Goal: Browse casually: Explore the website without a specific task or goal

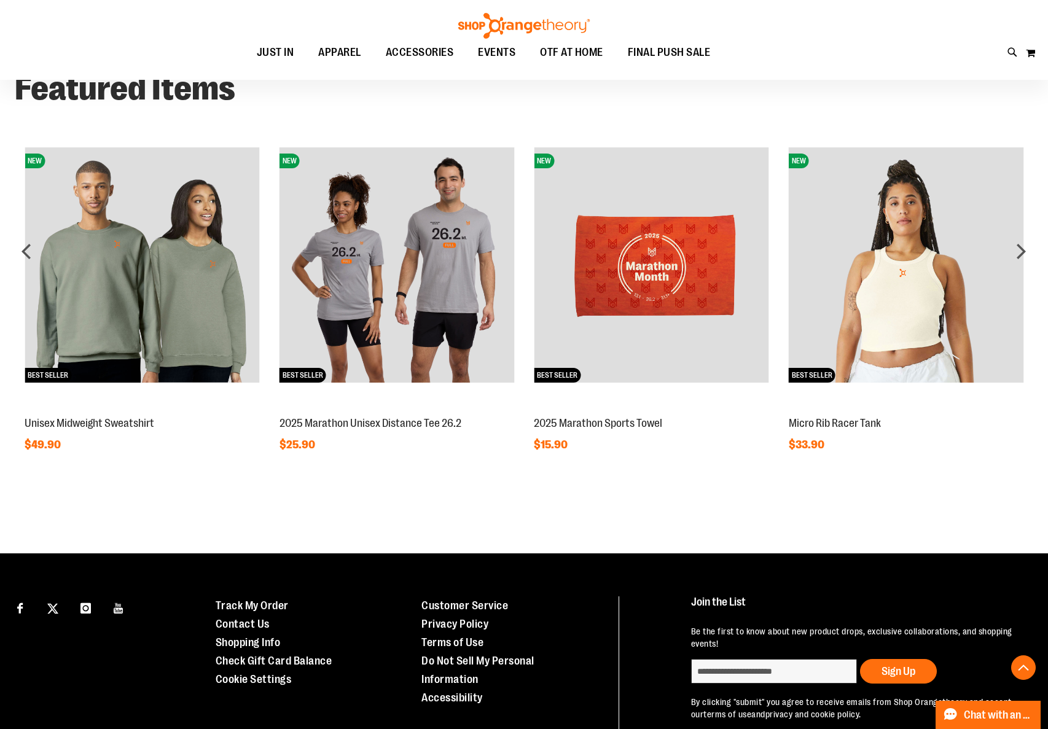
scroll to position [973, 0]
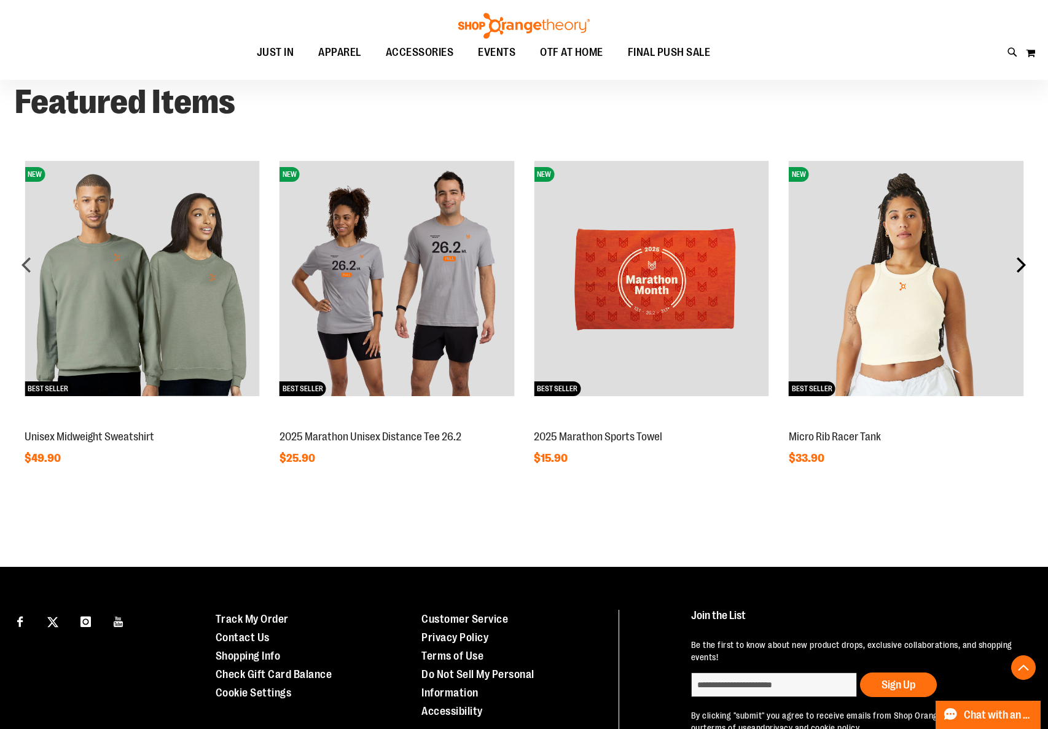
click at [1027, 257] on div "next" at bounding box center [1020, 264] width 25 height 25
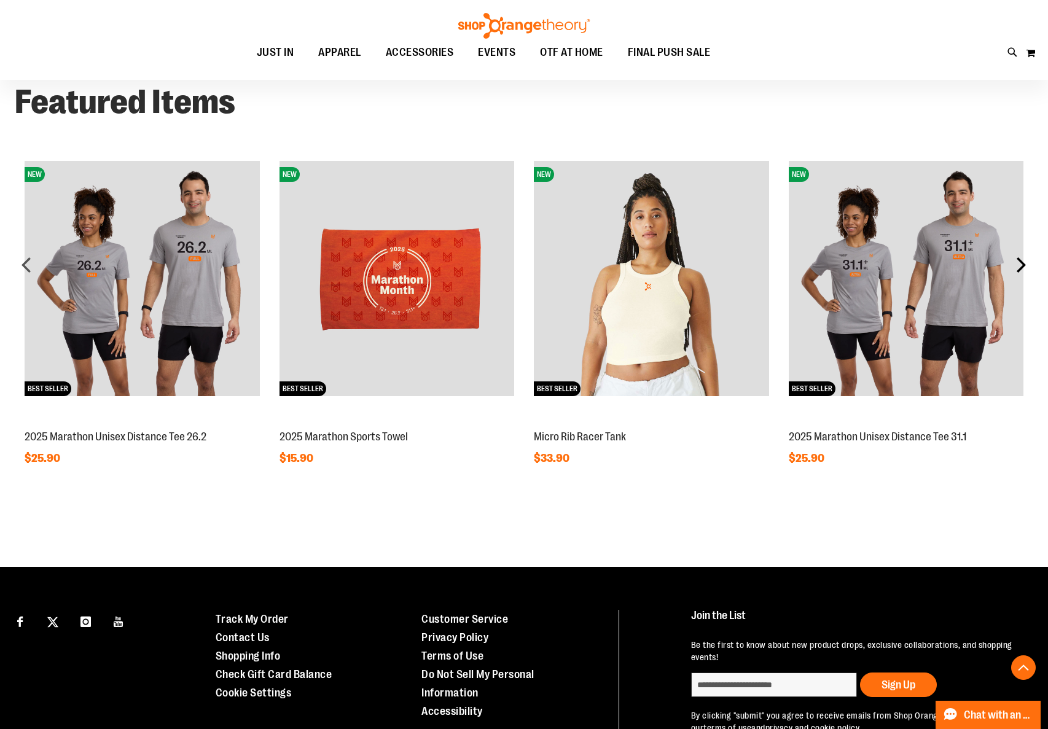
click at [1027, 261] on div "next" at bounding box center [1020, 264] width 25 height 25
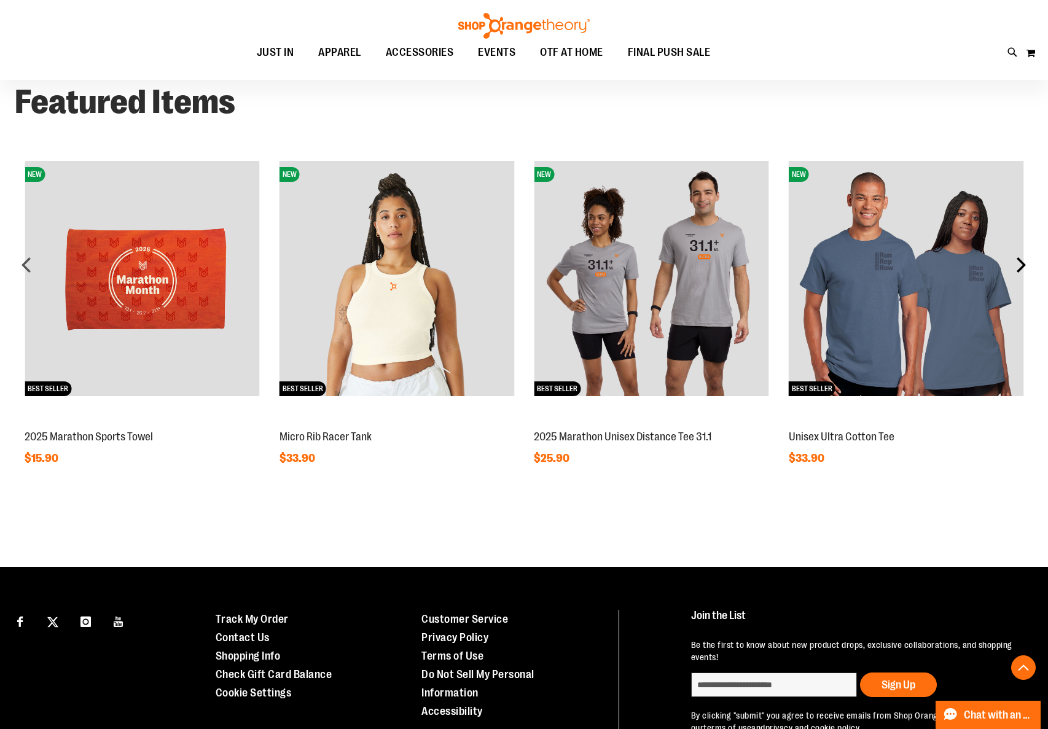
click at [1027, 261] on div "next" at bounding box center [1020, 264] width 25 height 25
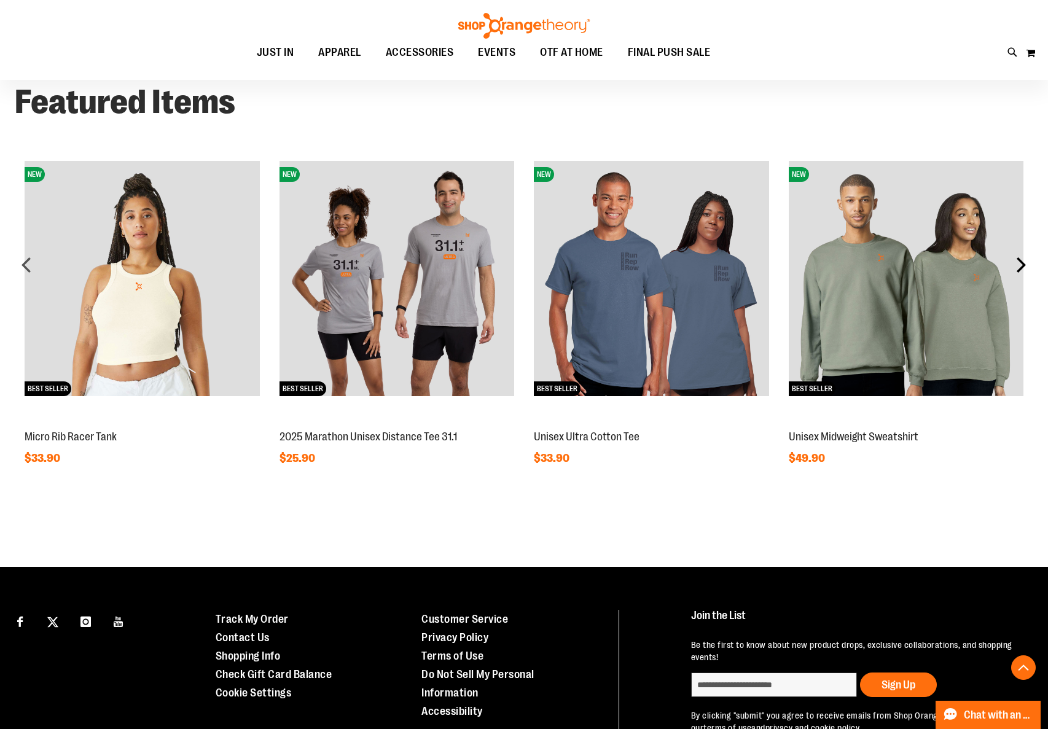
click at [1027, 261] on div "next" at bounding box center [1020, 264] width 25 height 25
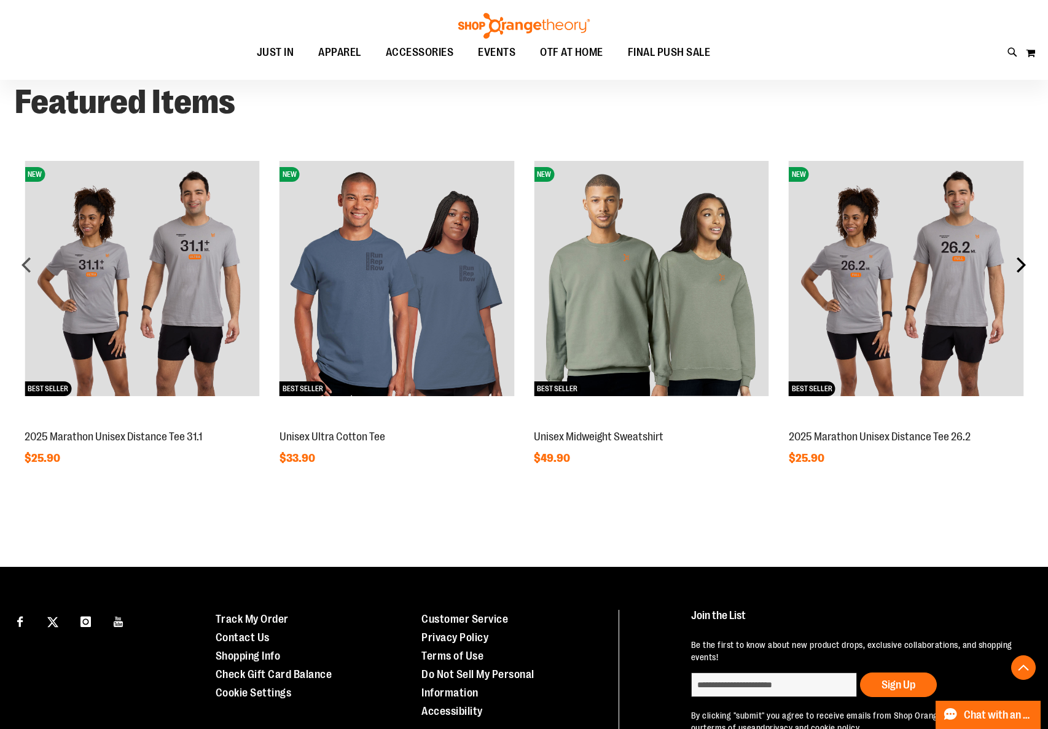
click at [1027, 261] on div "next" at bounding box center [1020, 264] width 25 height 25
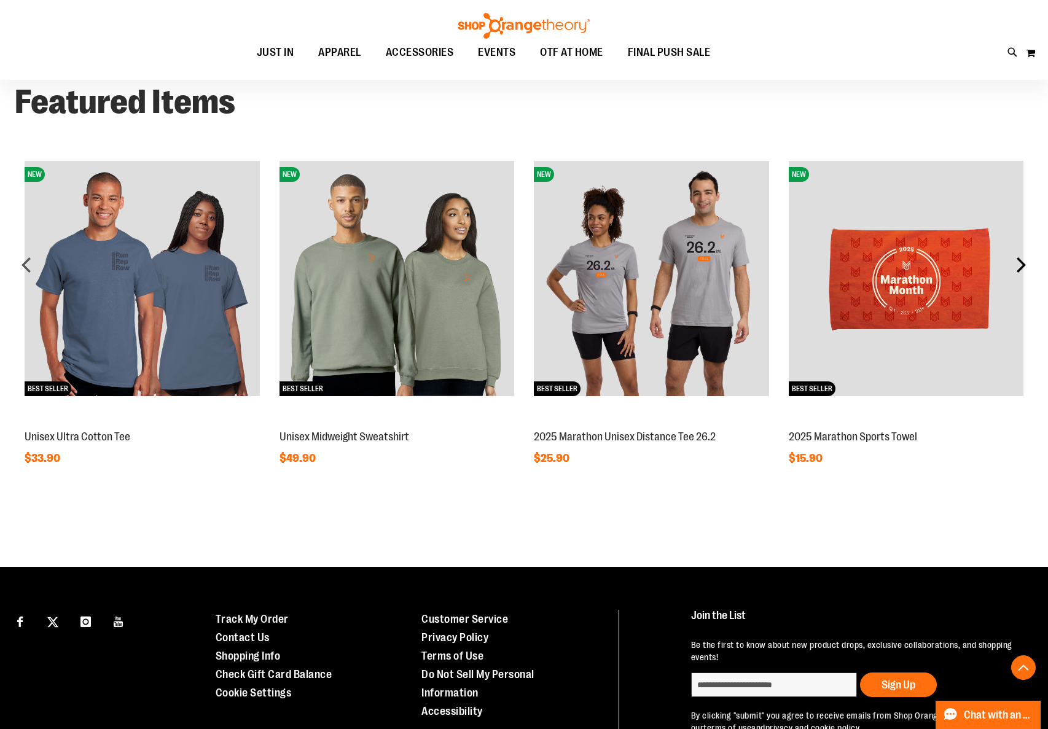
click at [1027, 261] on div "next" at bounding box center [1020, 264] width 25 height 25
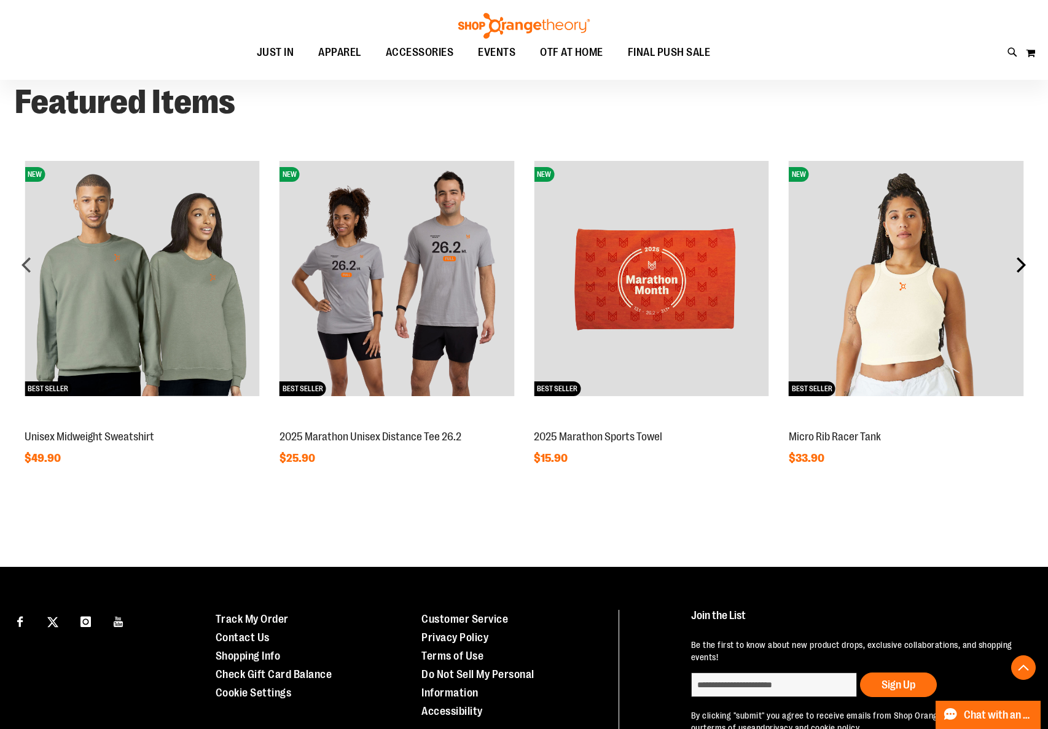
click at [1027, 261] on div "next" at bounding box center [1020, 264] width 25 height 25
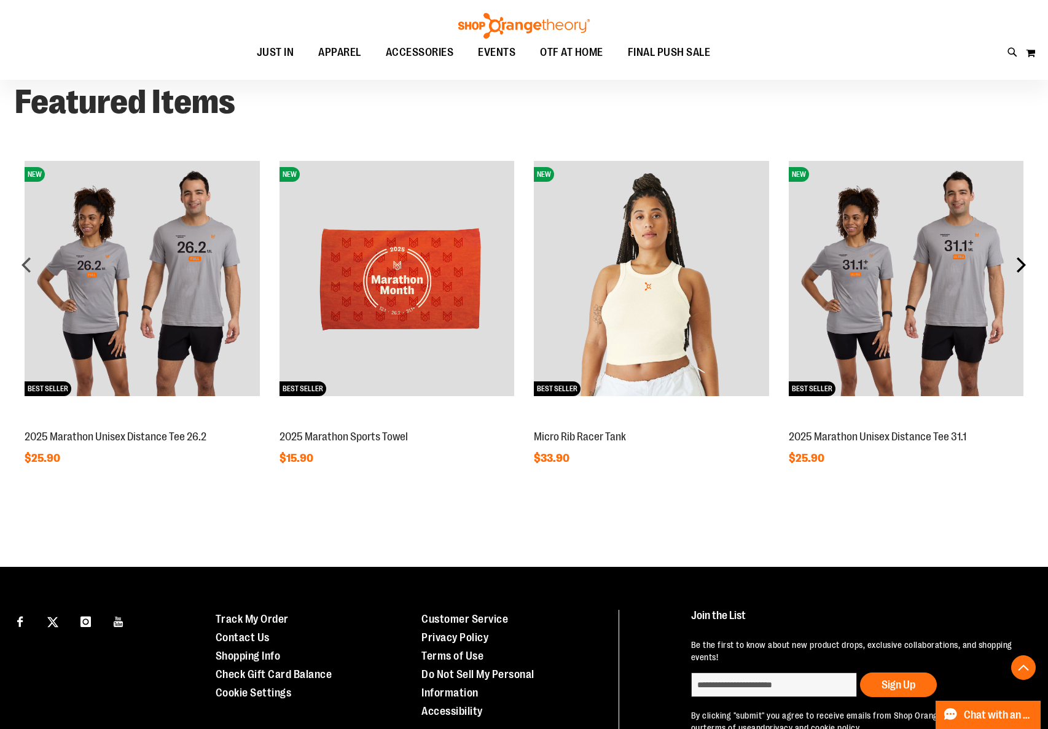
click at [1027, 261] on div "next" at bounding box center [1020, 264] width 25 height 25
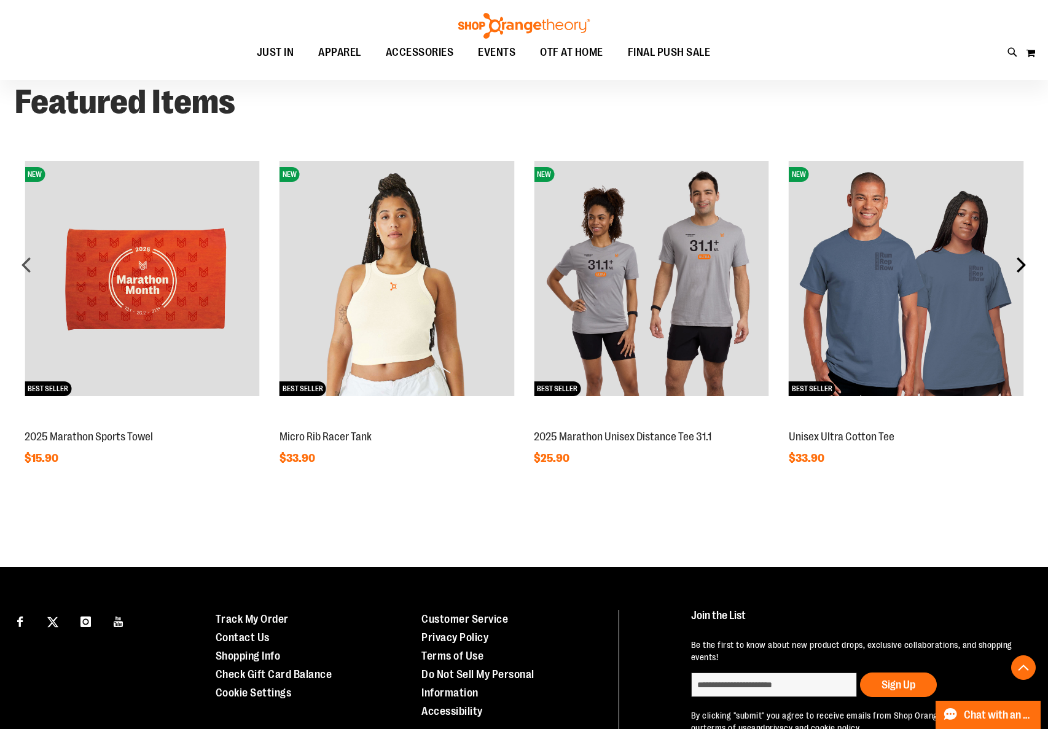
click at [1027, 261] on div "next" at bounding box center [1020, 264] width 25 height 25
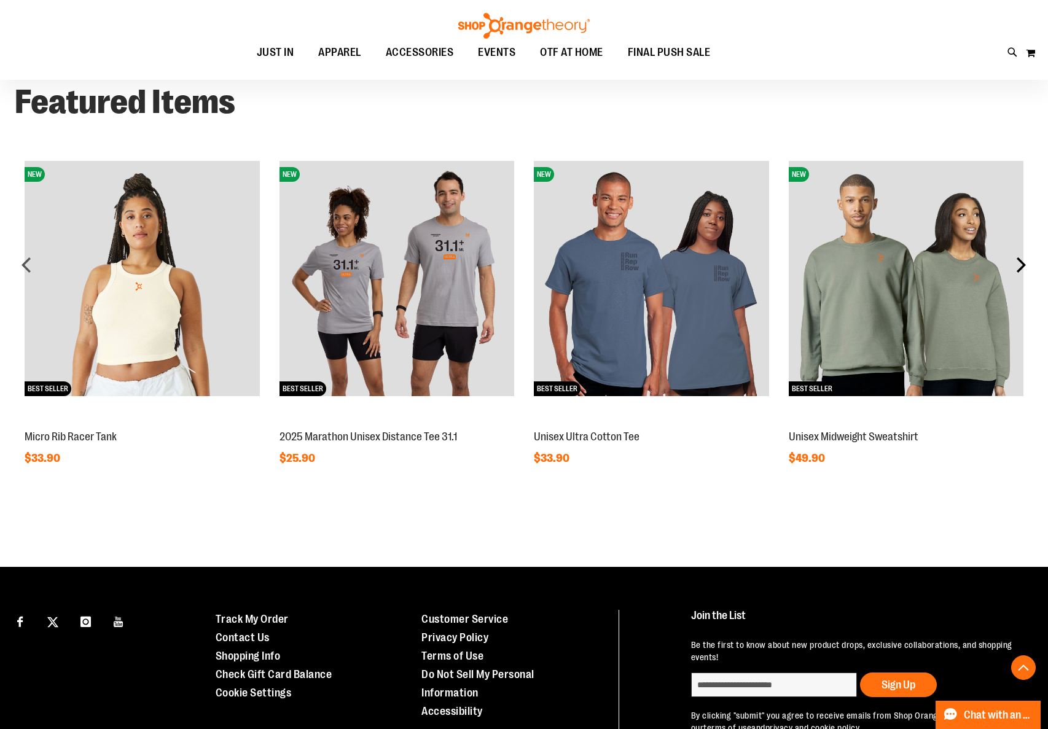
click at [1027, 261] on div "next" at bounding box center [1020, 264] width 25 height 25
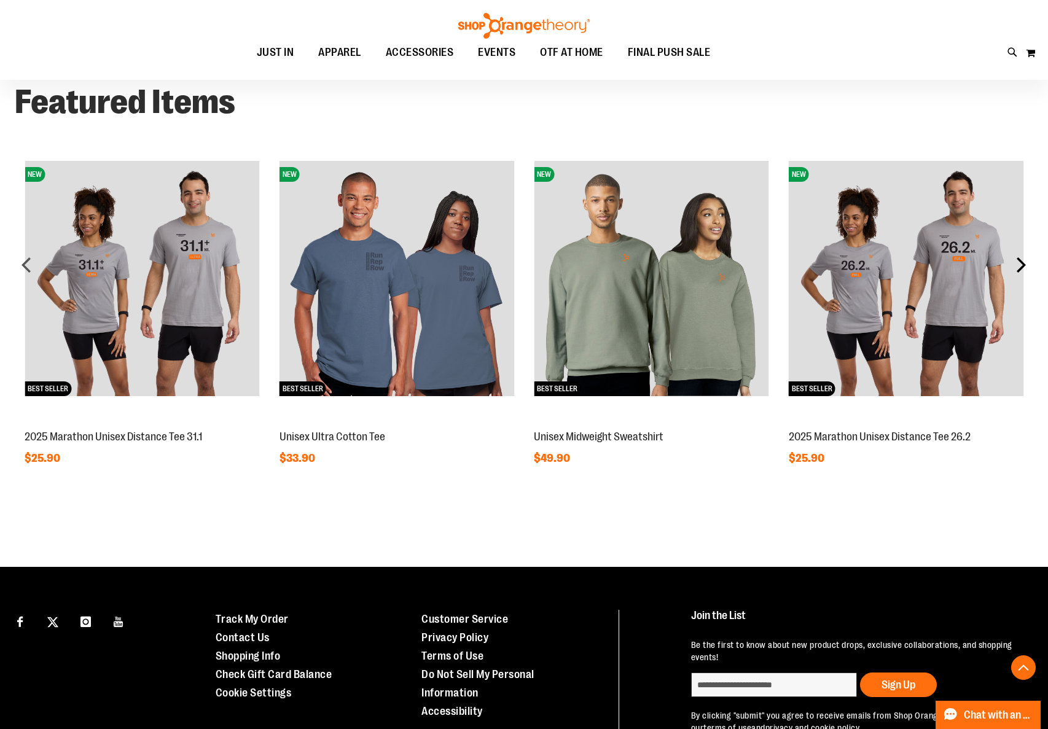
click at [1027, 261] on div "next" at bounding box center [1020, 264] width 25 height 25
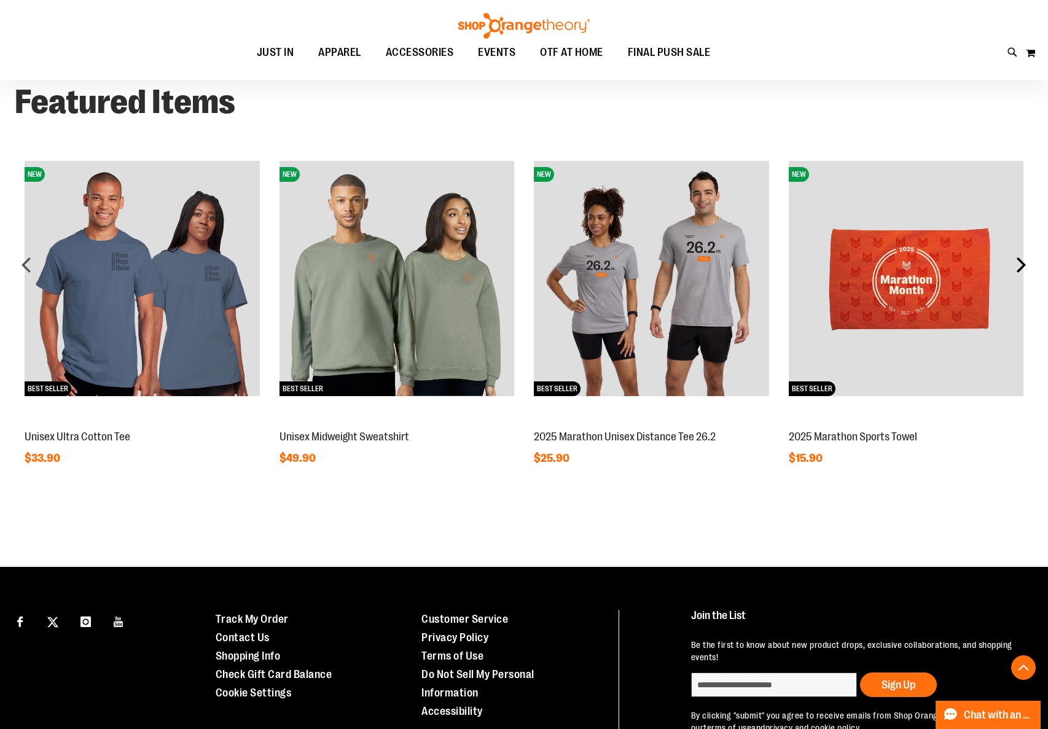
click at [1027, 261] on div "next" at bounding box center [1020, 264] width 25 height 25
